Goal: Navigation & Orientation: Find specific page/section

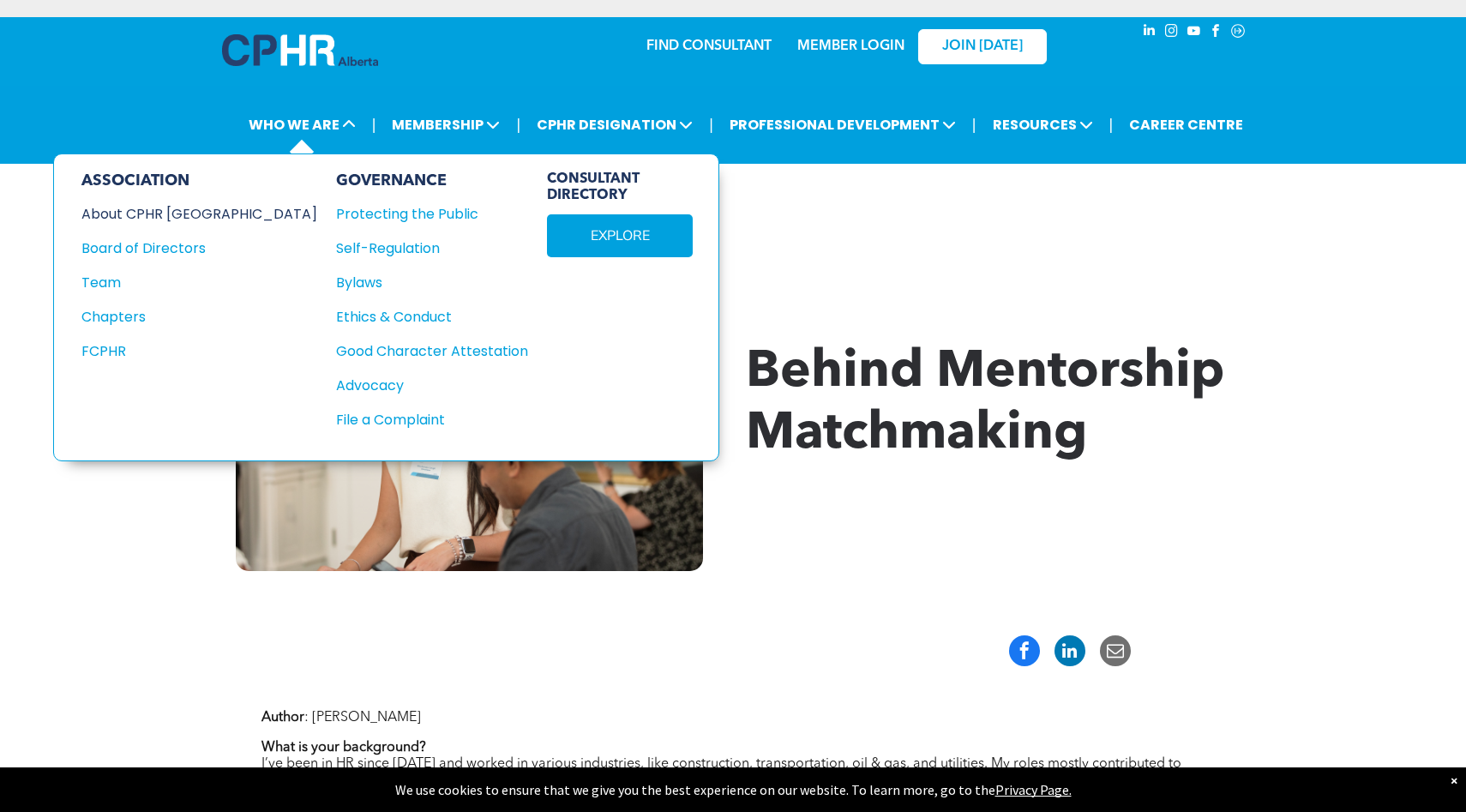
click at [211, 212] on div "About CPHR [GEOGRAPHIC_DATA]" at bounding box center [187, 214] width 213 height 22
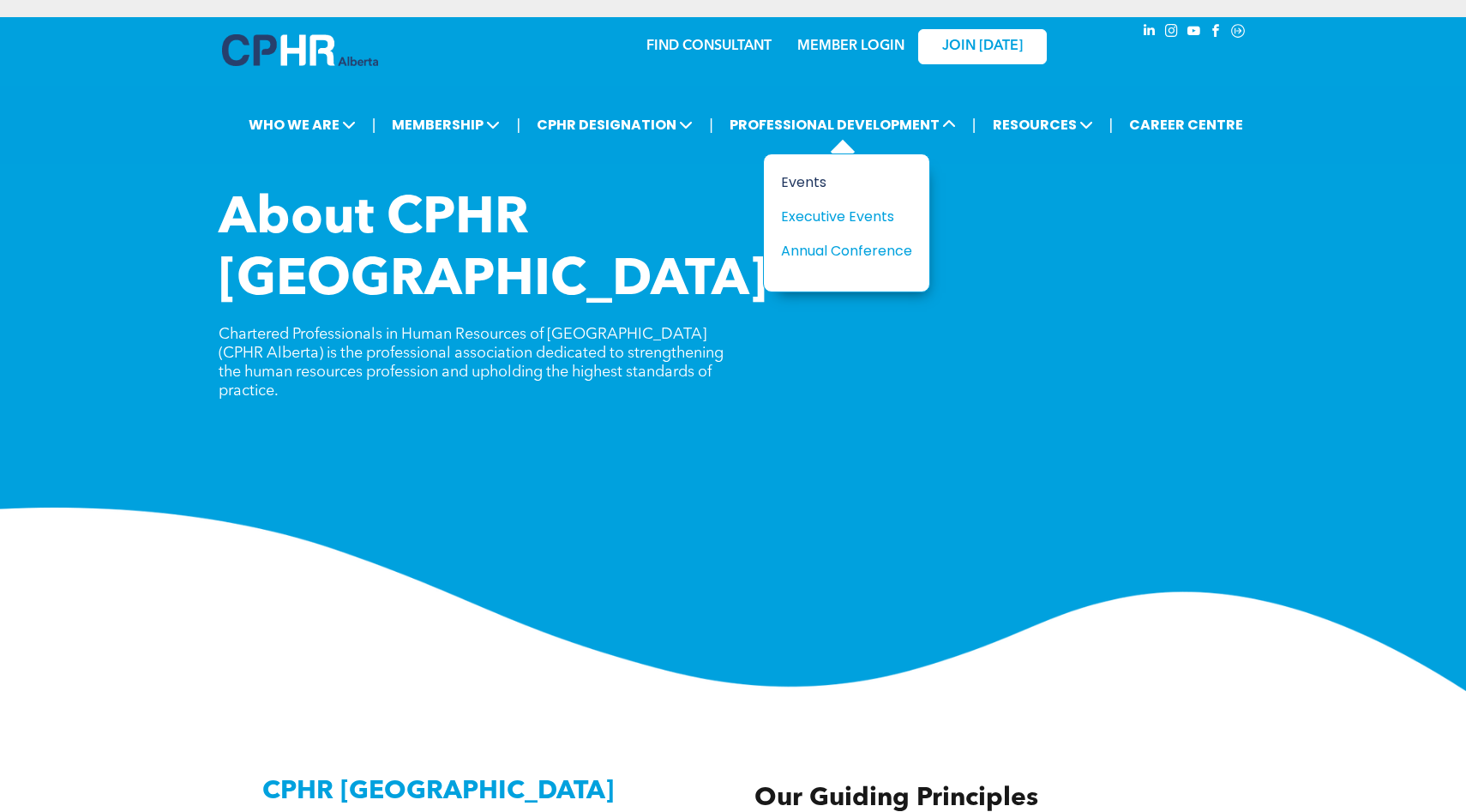
click at [798, 186] on div "Events" at bounding box center [840, 182] width 119 height 22
